Goal: Task Accomplishment & Management: Complete application form

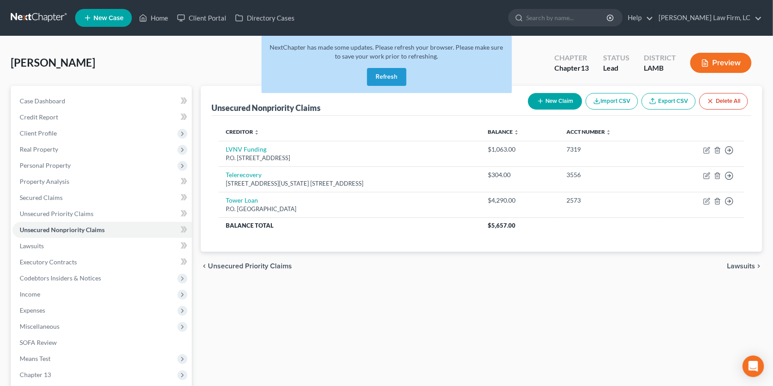
click at [21, 17] on link at bounding box center [39, 18] width 57 height 16
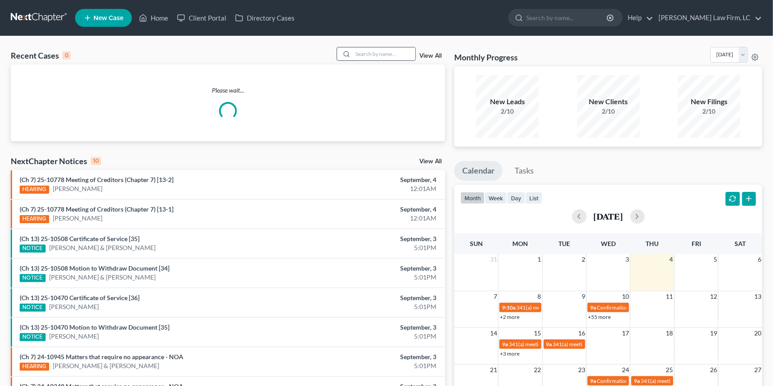
click at [393, 53] on input "search" at bounding box center [384, 53] width 63 height 13
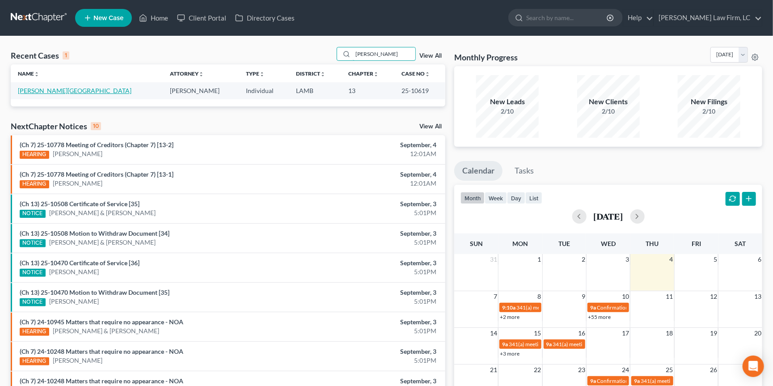
type input "[PERSON_NAME]"
click at [44, 90] on link "[PERSON_NAME][GEOGRAPHIC_DATA]" at bounding box center [75, 91] width 114 height 8
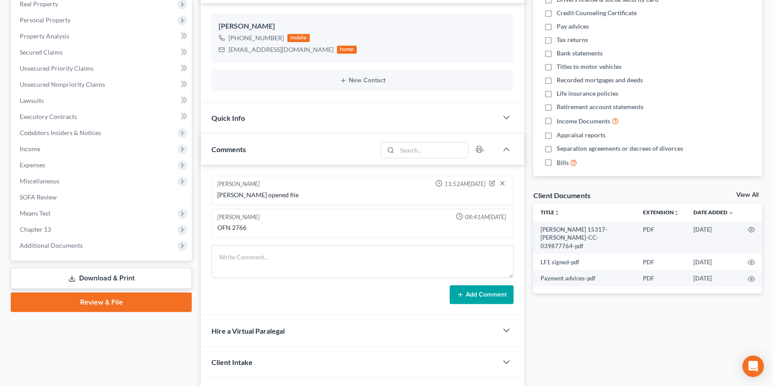
scroll to position [148, 0]
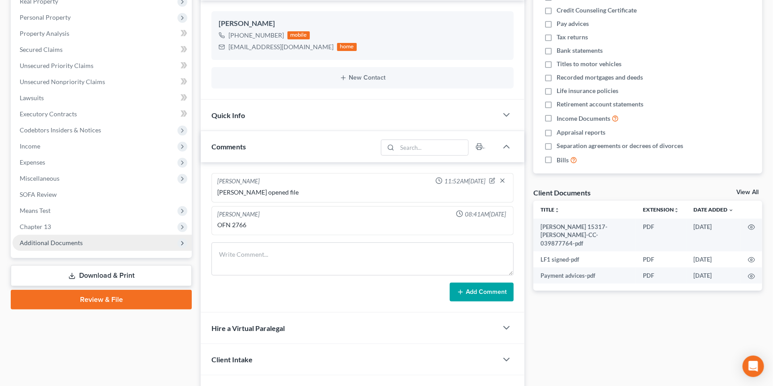
click at [71, 239] on span "Additional Documents" at bounding box center [51, 243] width 63 height 8
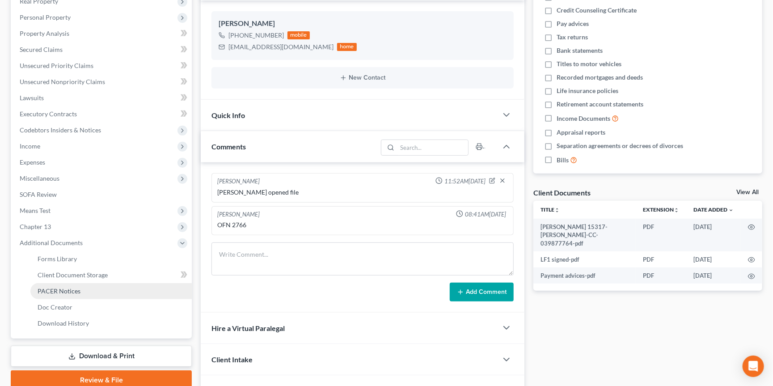
click at [69, 287] on span "PACER Notices" at bounding box center [59, 291] width 43 height 8
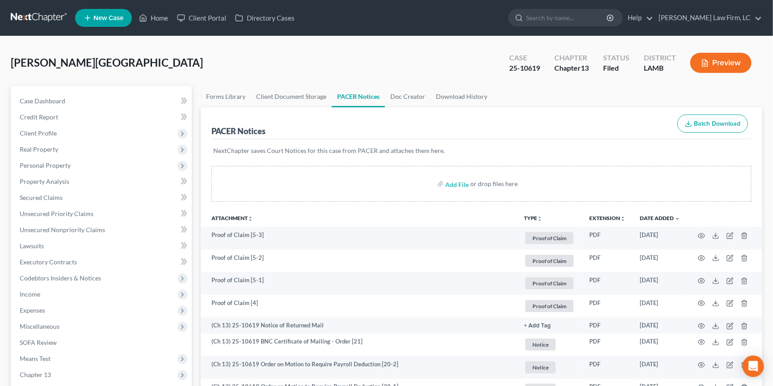
click at [35, 13] on link at bounding box center [39, 18] width 57 height 16
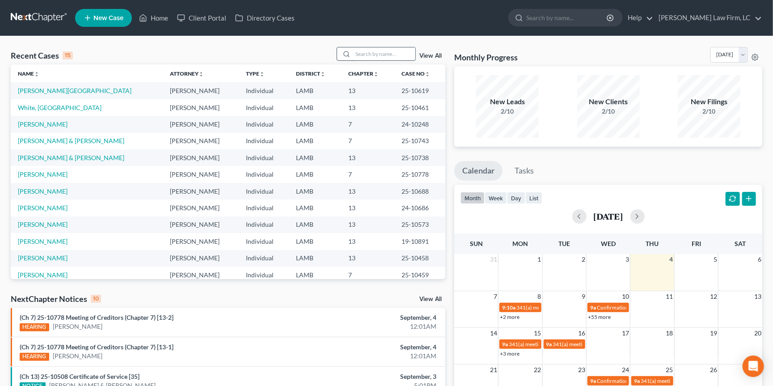
click at [389, 55] on input "search" at bounding box center [384, 53] width 63 height 13
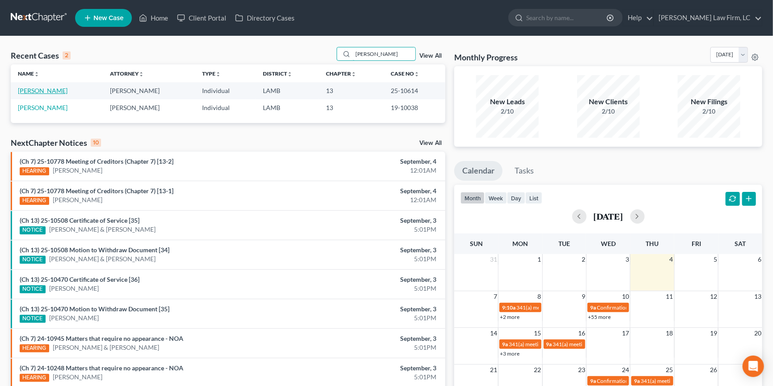
type input "brewer"
click at [41, 93] on link "[PERSON_NAME]" at bounding box center [43, 91] width 50 height 8
click at [40, 90] on link "[PERSON_NAME]" at bounding box center [43, 91] width 50 height 8
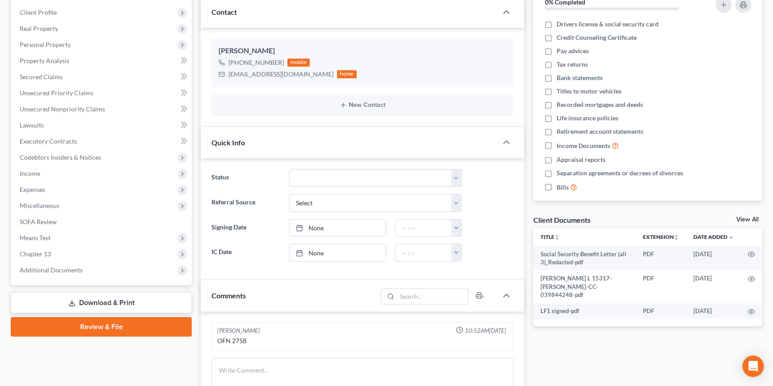
scroll to position [266, 0]
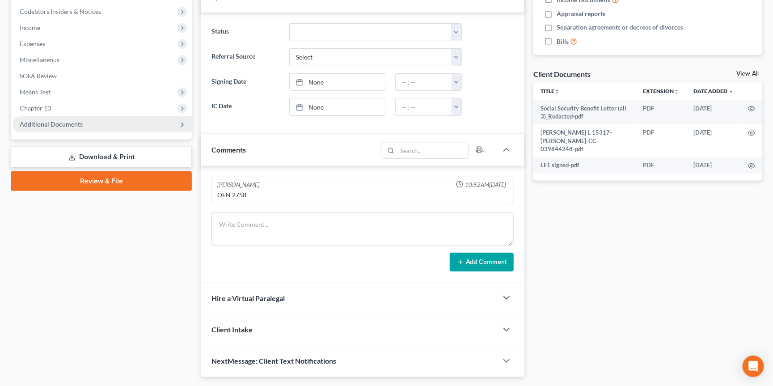
click at [67, 120] on span "Additional Documents" at bounding box center [51, 124] width 63 height 8
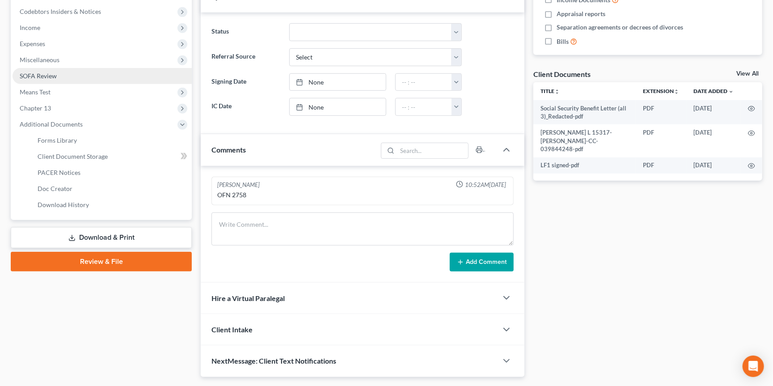
click at [78, 169] on span "PACER Notices" at bounding box center [59, 173] width 43 height 8
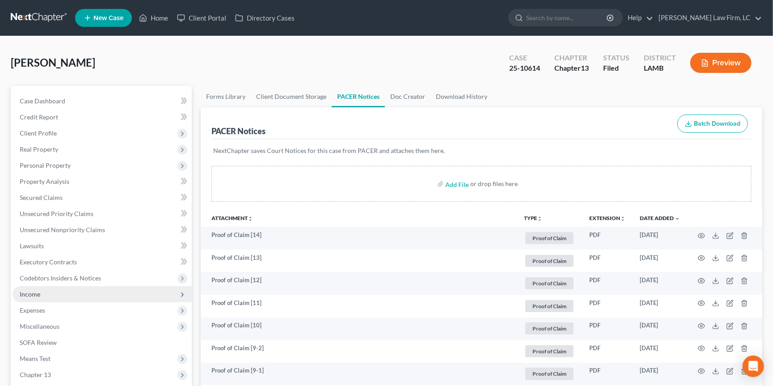
click at [60, 286] on span "Income" at bounding box center [102, 294] width 179 height 16
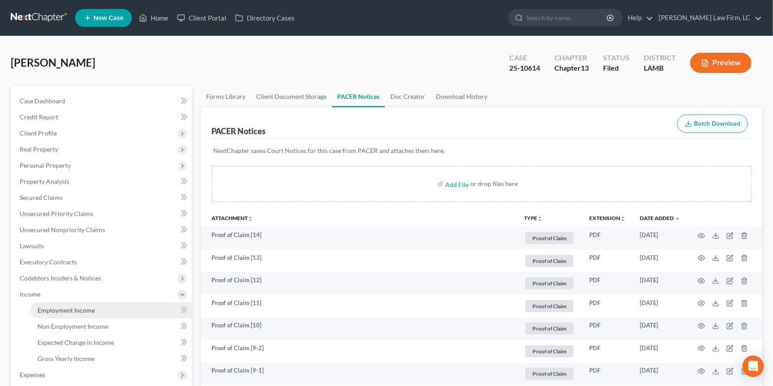
click at [76, 306] on span "Employment Income" at bounding box center [66, 310] width 57 height 8
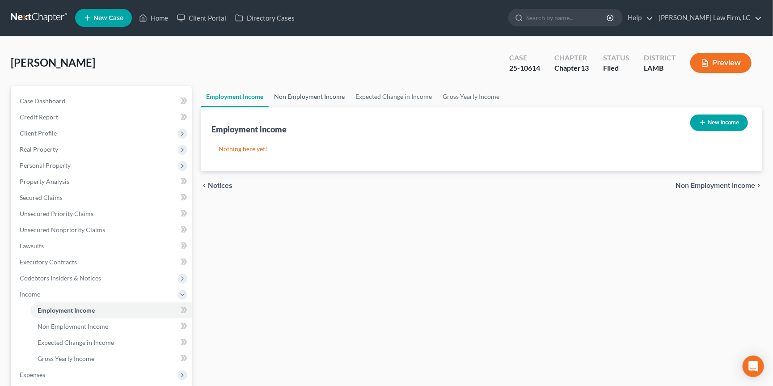
click at [305, 96] on link "Non Employment Income" at bounding box center [309, 96] width 81 height 21
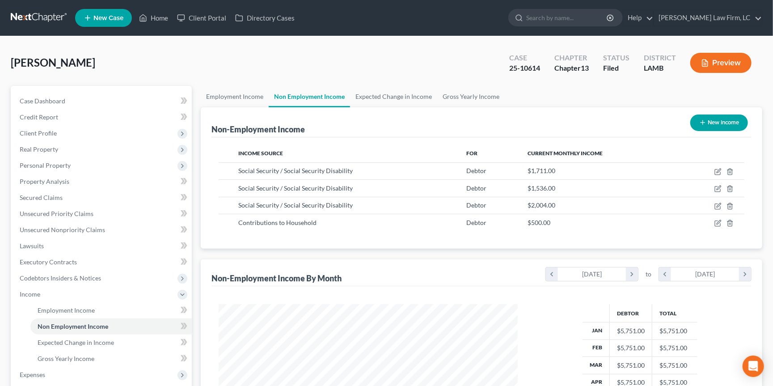
scroll to position [156, 317]
drag, startPoint x: 234, startPoint y: 90, endPoint x: 229, endPoint y: 93, distance: 5.8
click at [233, 90] on link "Employment Income" at bounding box center [235, 96] width 68 height 21
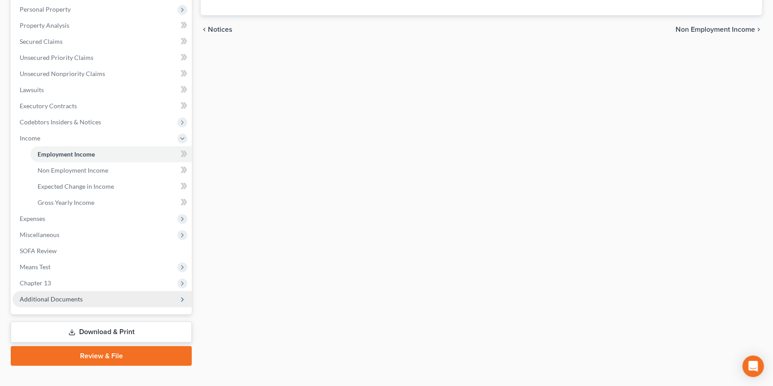
scroll to position [156, 0]
click at [35, 295] on span "Additional Documents" at bounding box center [51, 299] width 63 height 8
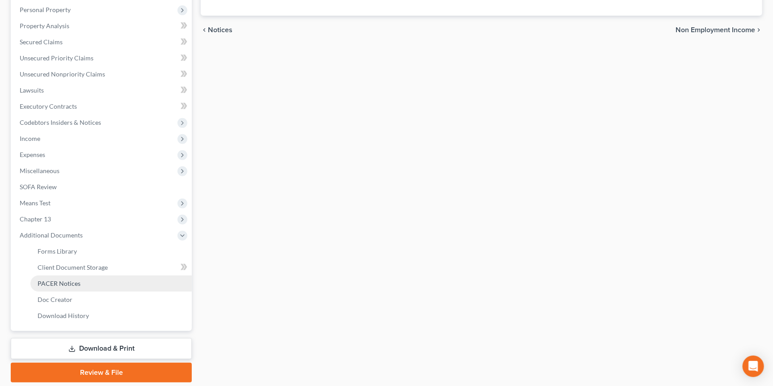
click at [69, 279] on span "PACER Notices" at bounding box center [59, 283] width 43 height 8
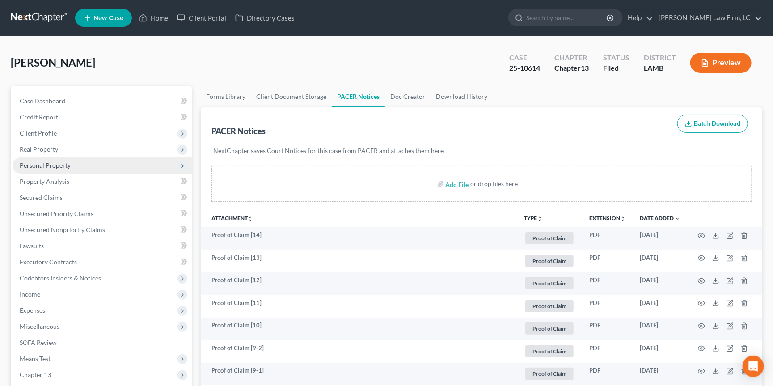
click at [46, 163] on span "Personal Property" at bounding box center [45, 165] width 51 height 8
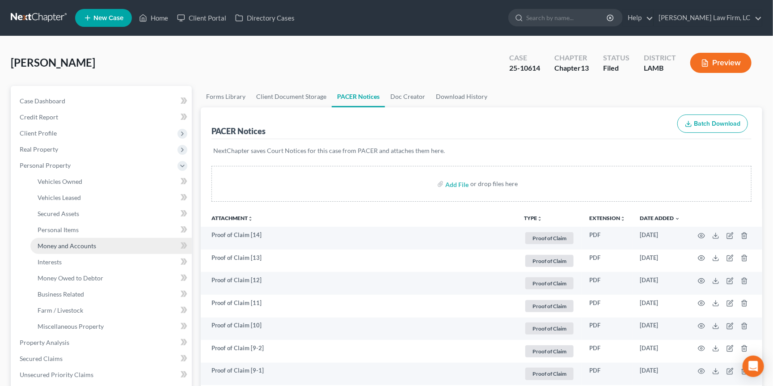
click at [64, 245] on link "Money and Accounts" at bounding box center [110, 246] width 161 height 16
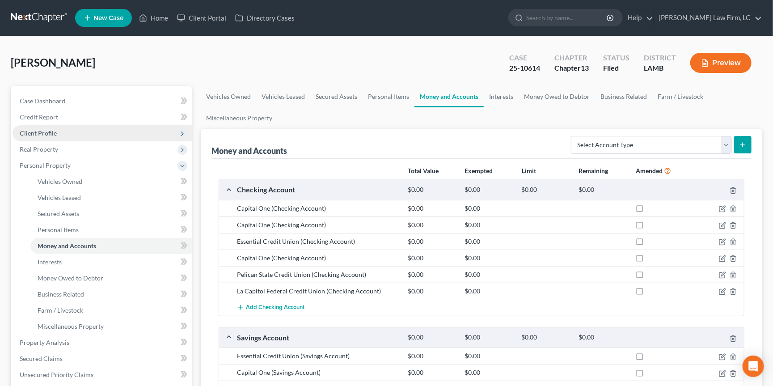
click at [62, 133] on span "Client Profile" at bounding box center [102, 133] width 179 height 16
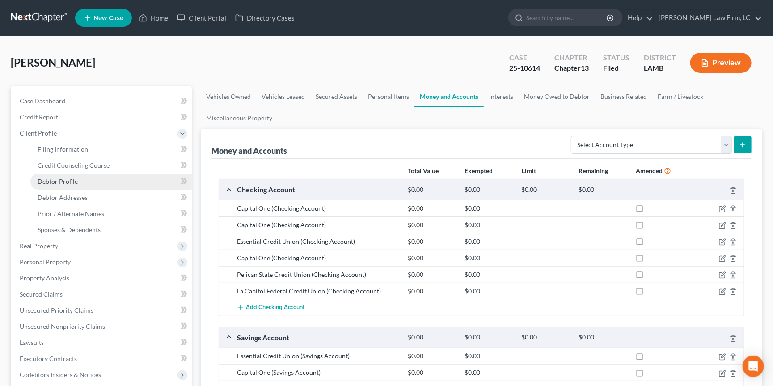
click at [72, 181] on span "Debtor Profile" at bounding box center [58, 181] width 40 height 8
select select "4"
select select "2"
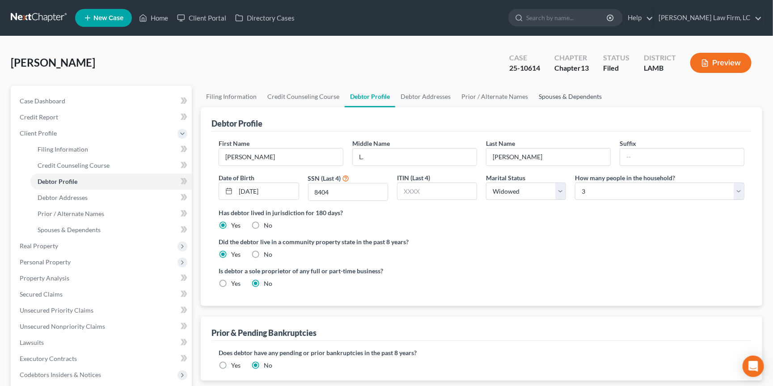
click at [569, 101] on link "Spouses & Dependents" at bounding box center [570, 96] width 74 height 21
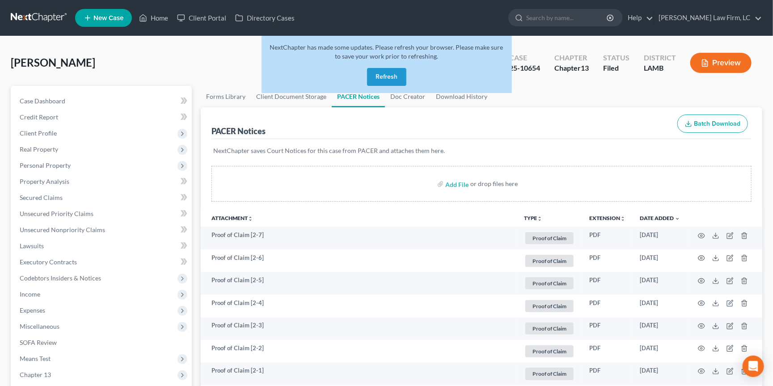
click at [47, 13] on link at bounding box center [39, 18] width 57 height 16
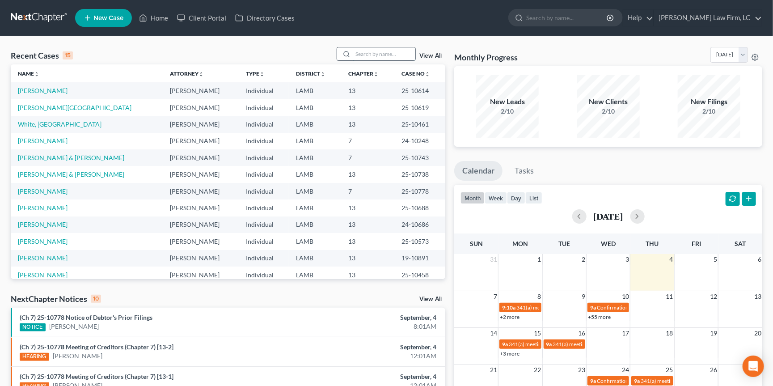
click at [392, 55] on input "search" at bounding box center [384, 53] width 63 height 13
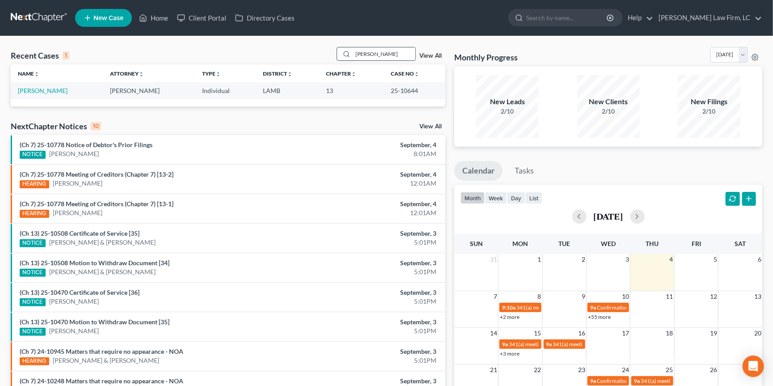
type input "[PERSON_NAME]"
drag, startPoint x: 392, startPoint y: 55, endPoint x: 43, endPoint y: 90, distance: 349.9
click at [43, 90] on link "[PERSON_NAME]" at bounding box center [43, 91] width 50 height 8
